Goal: Check status: Check status

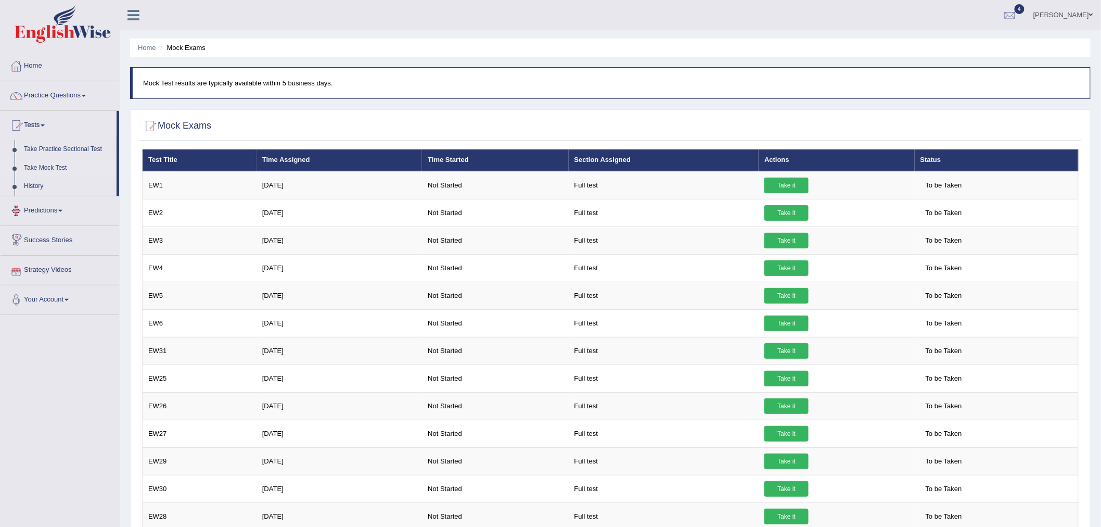
click at [61, 214] on link "Predictions" at bounding box center [60, 209] width 119 height 26
click at [40, 71] on link "Home" at bounding box center [60, 65] width 119 height 26
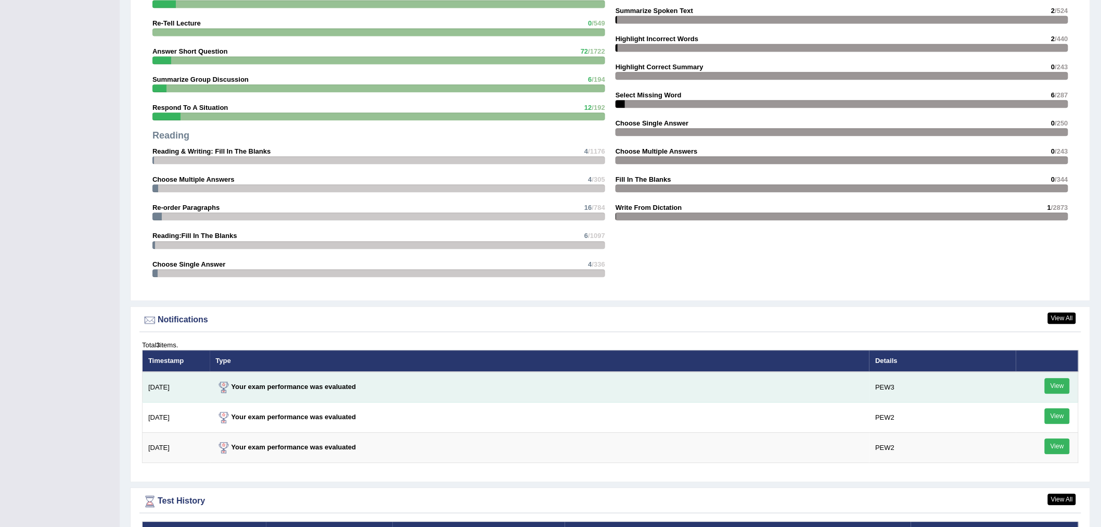
click at [1060, 383] on link "View" at bounding box center [1057, 386] width 25 height 16
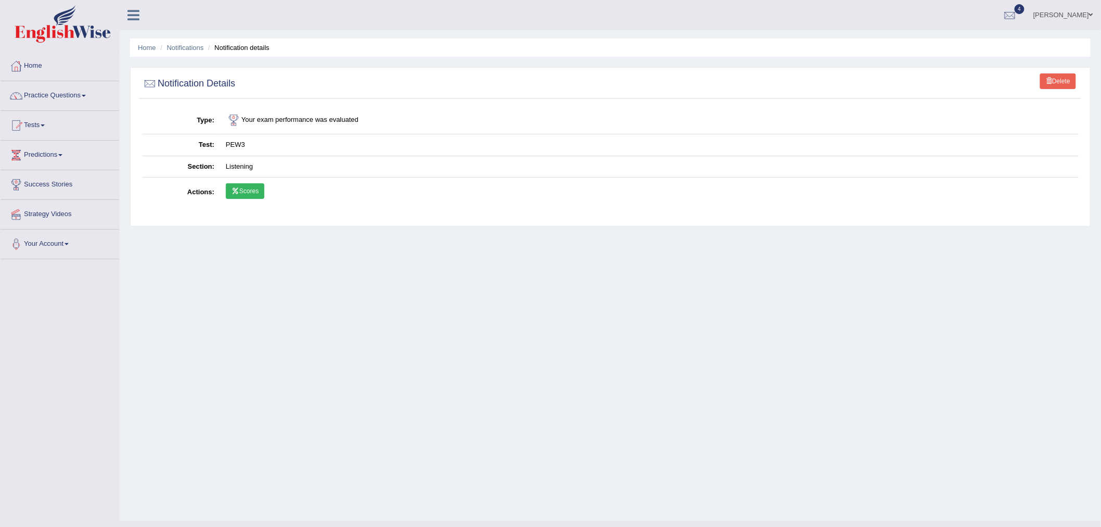
click at [248, 192] on link "Scores" at bounding box center [245, 191] width 39 height 16
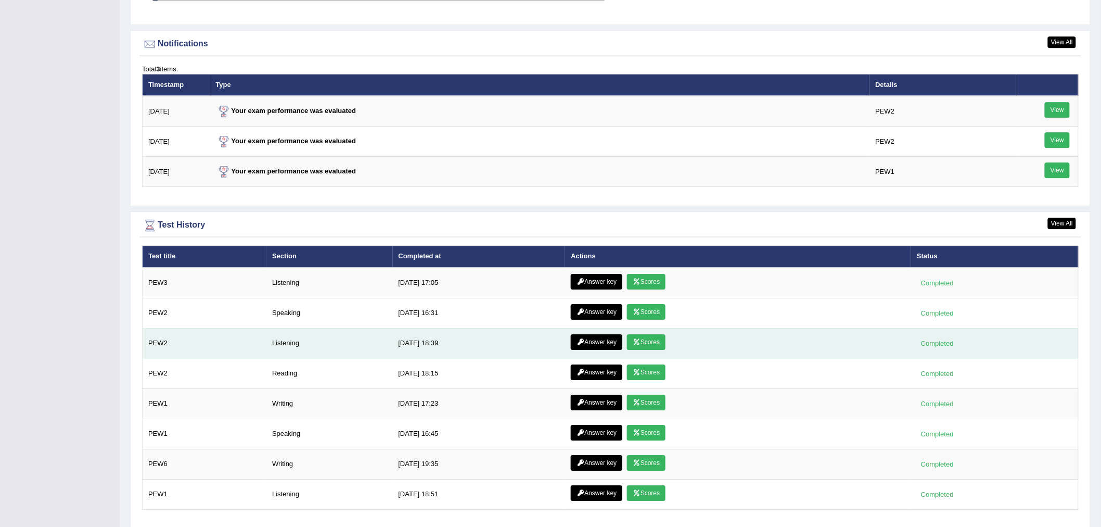
scroll to position [1257, 0]
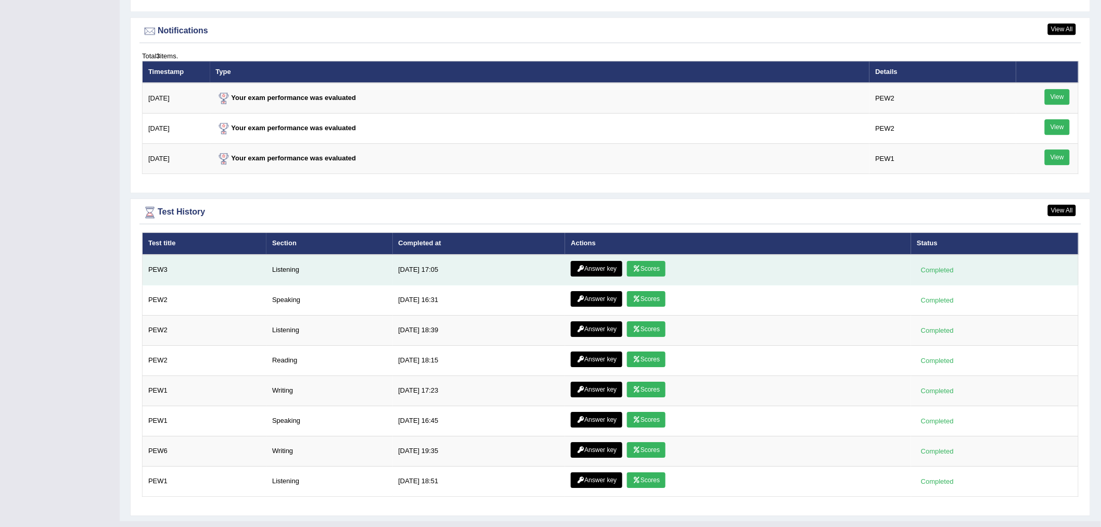
click at [642, 263] on link "Scores" at bounding box center [646, 269] width 39 height 16
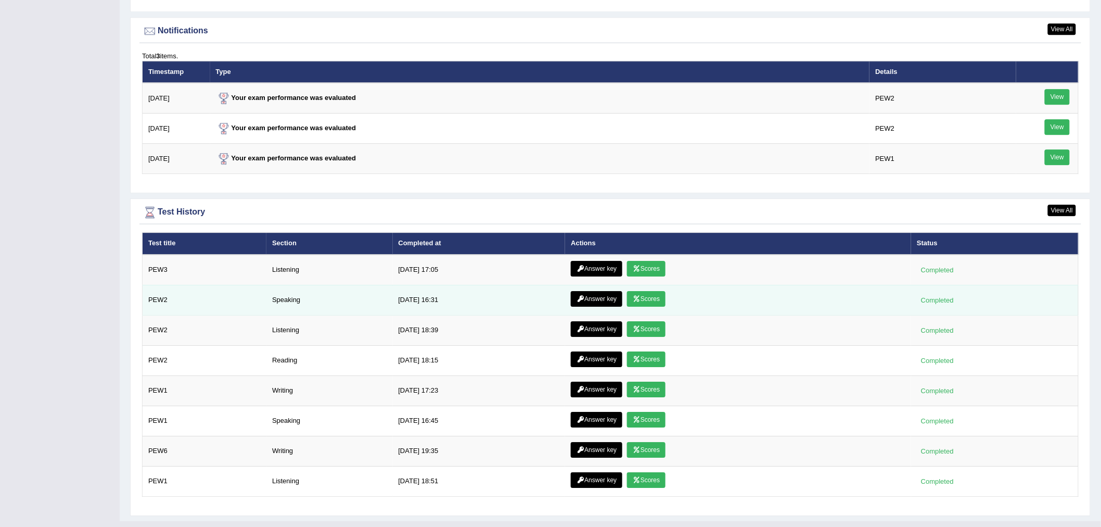
click at [646, 297] on link "Scores" at bounding box center [646, 299] width 39 height 16
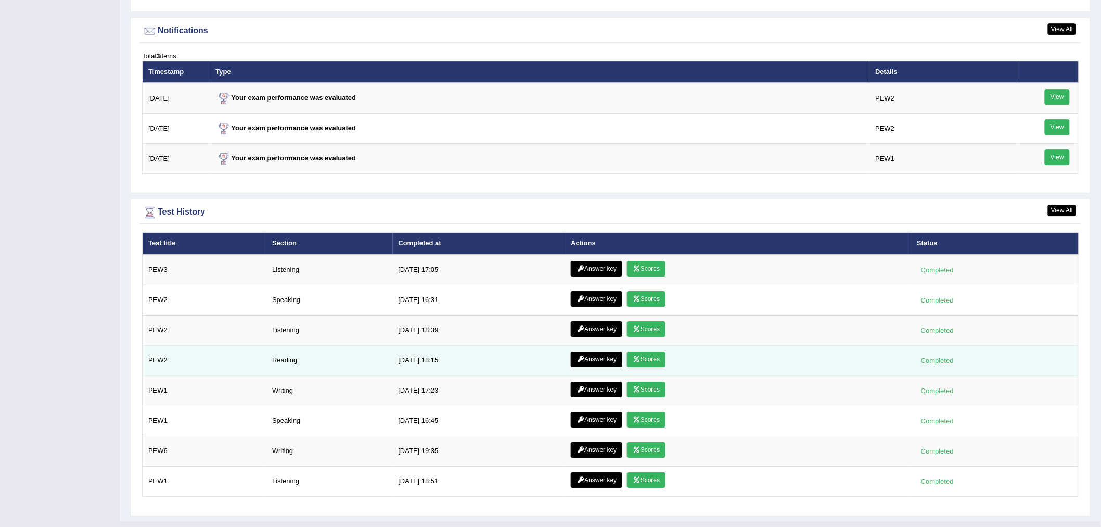
click at [643, 354] on link "Scores" at bounding box center [646, 359] width 39 height 16
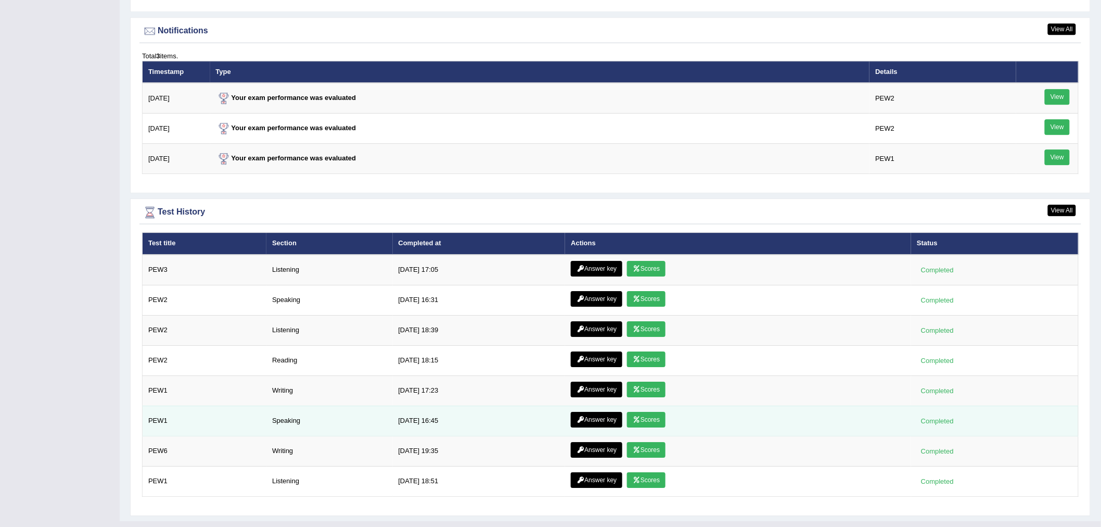
click at [642, 415] on link "Scores" at bounding box center [646, 420] width 39 height 16
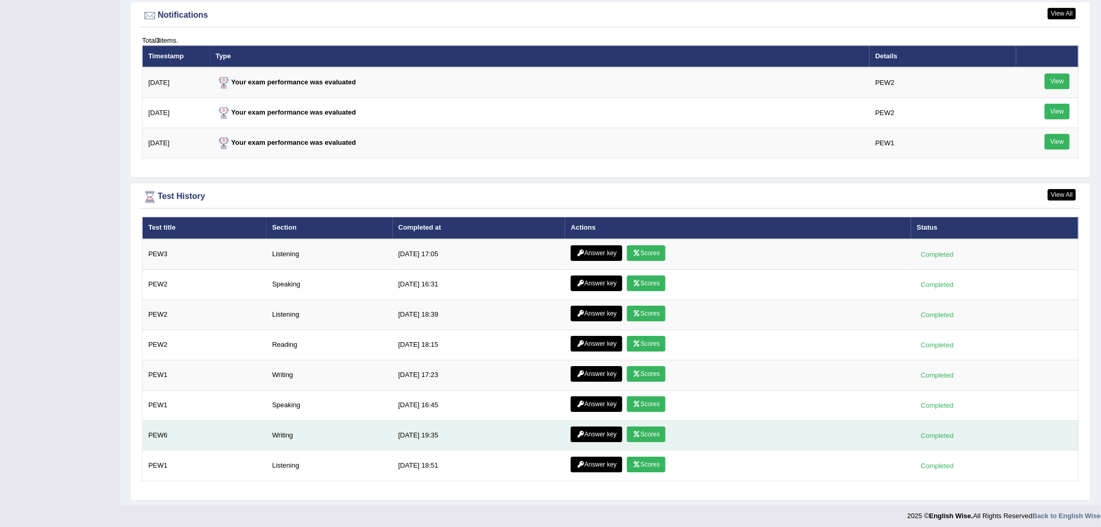
scroll to position [1275, 0]
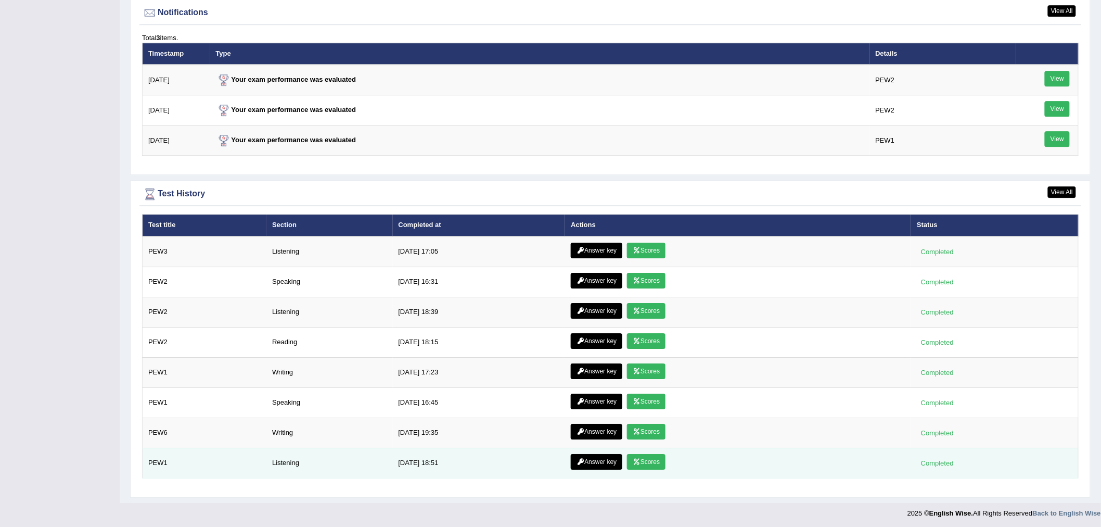
click at [651, 455] on link "Scores" at bounding box center [646, 462] width 39 height 16
